Goal: Find contact information: Find specific fact

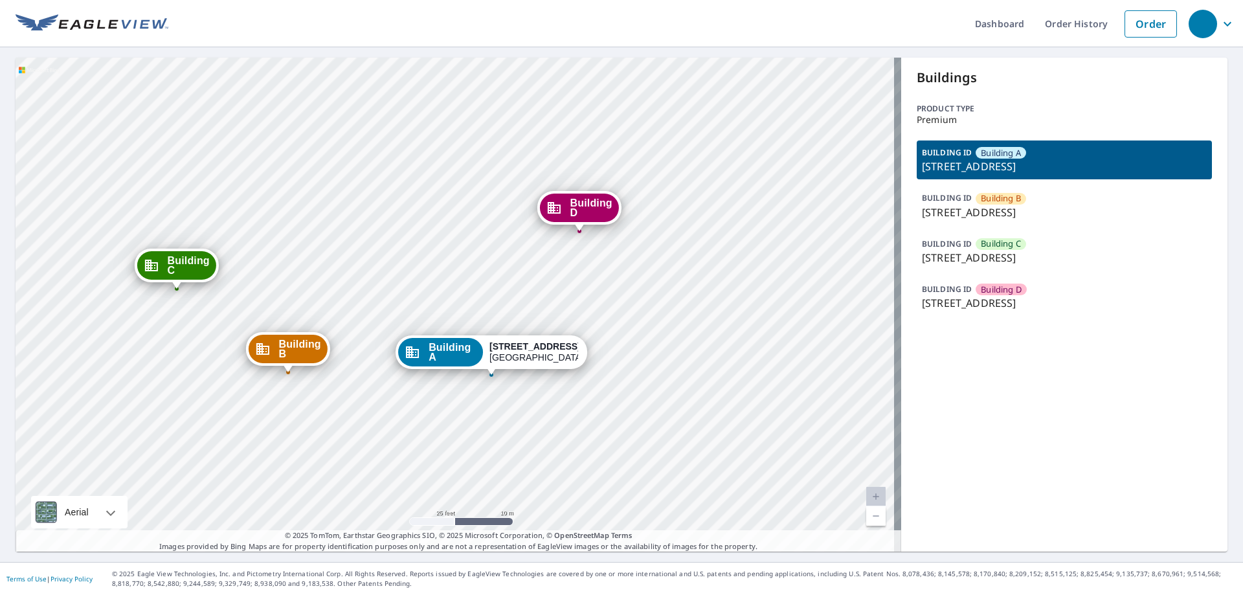
drag, startPoint x: 915, startPoint y: 302, endPoint x: 1141, endPoint y: 304, distance: 226.0
click at [1141, 304] on p "[STREET_ADDRESS]" at bounding box center [1064, 303] width 285 height 16
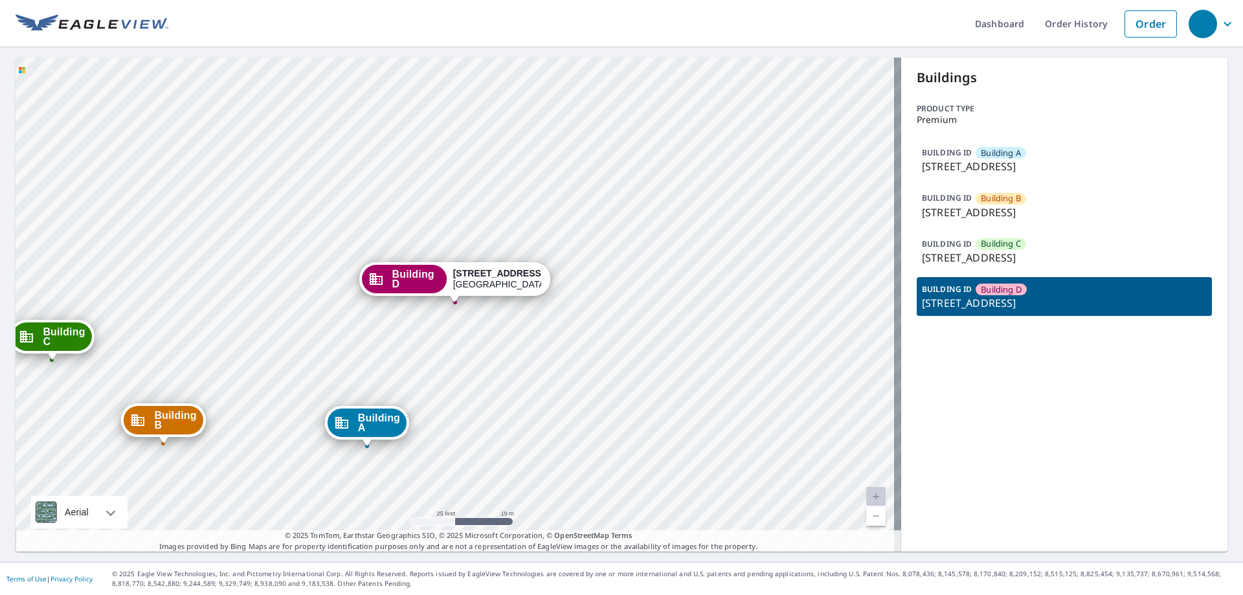
click at [1139, 306] on p "[STREET_ADDRESS]" at bounding box center [1064, 303] width 285 height 16
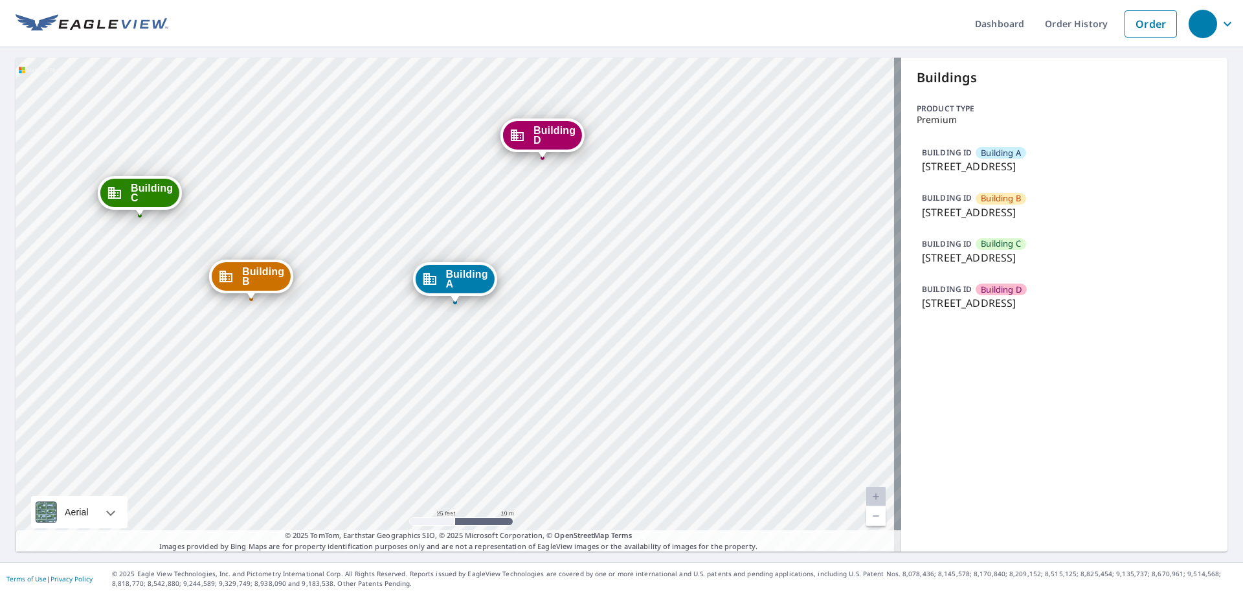
drag, startPoint x: 1149, startPoint y: 300, endPoint x: 914, endPoint y: 307, distance: 234.6
click at [922, 307] on p "[STREET_ADDRESS]" at bounding box center [1064, 303] width 285 height 16
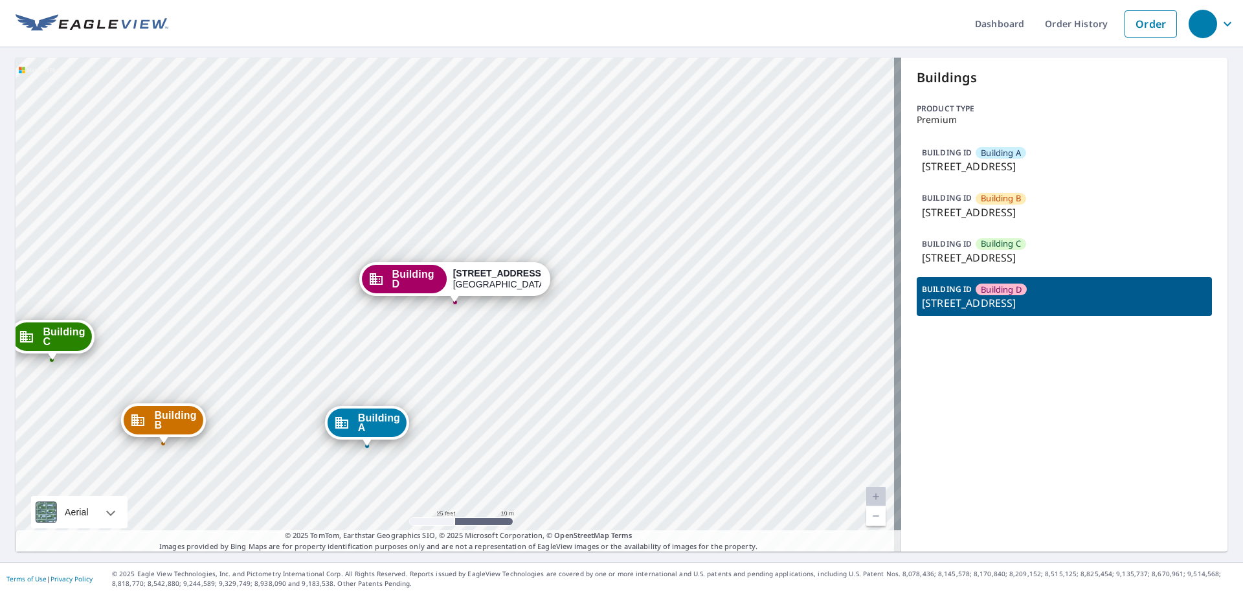
copy p "[STREET_ADDRESS]"
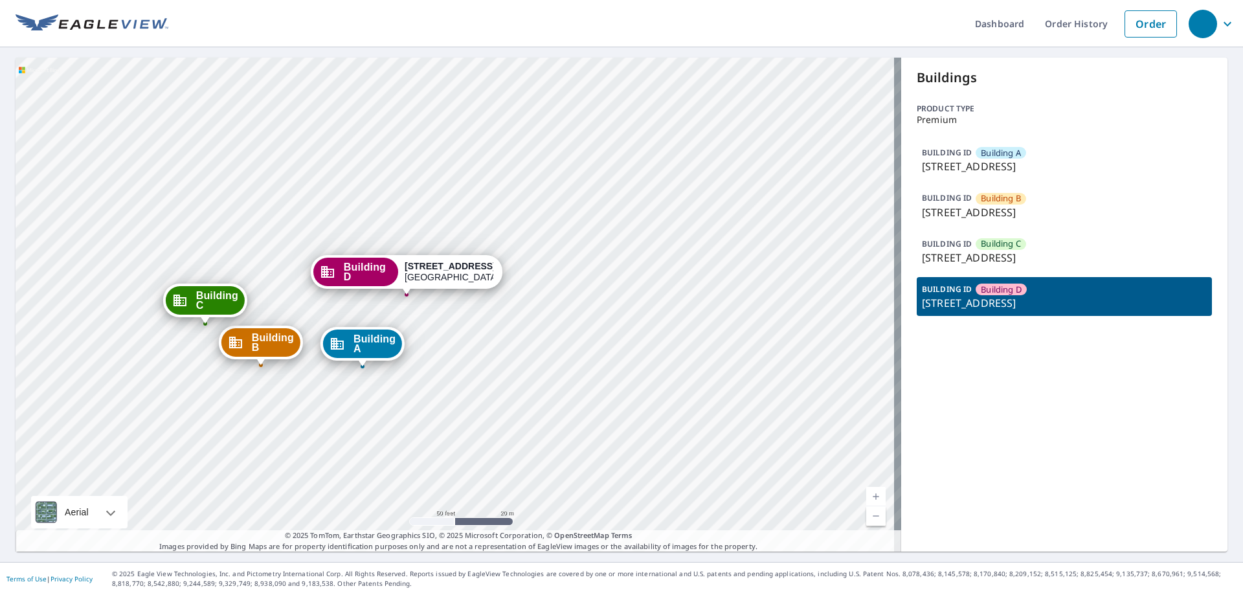
drag, startPoint x: 918, startPoint y: 258, endPoint x: 1168, endPoint y: 256, distance: 250.0
click at [1168, 256] on p "[STREET_ADDRESS]" at bounding box center [1064, 258] width 285 height 16
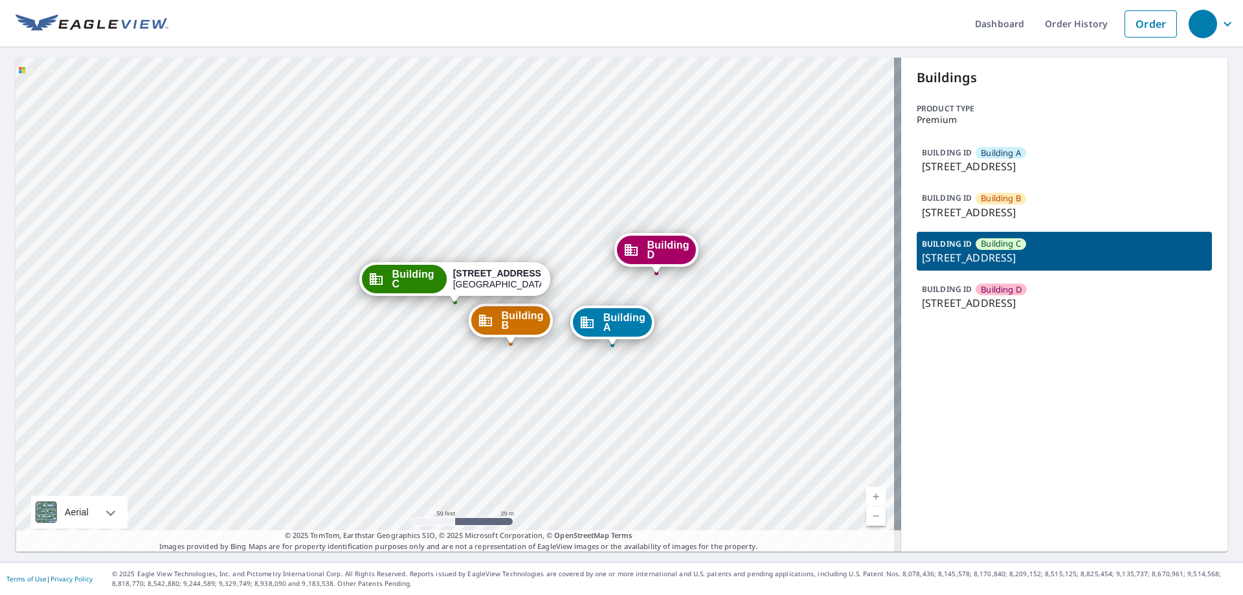
copy p "[STREET_ADDRESS]"
